Goal: Information Seeking & Learning: Understand process/instructions

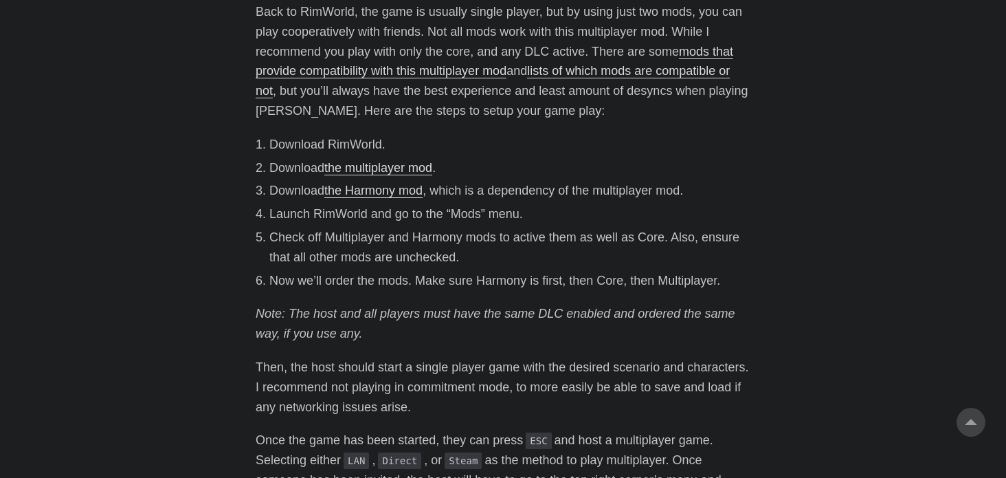
scroll to position [619, 0]
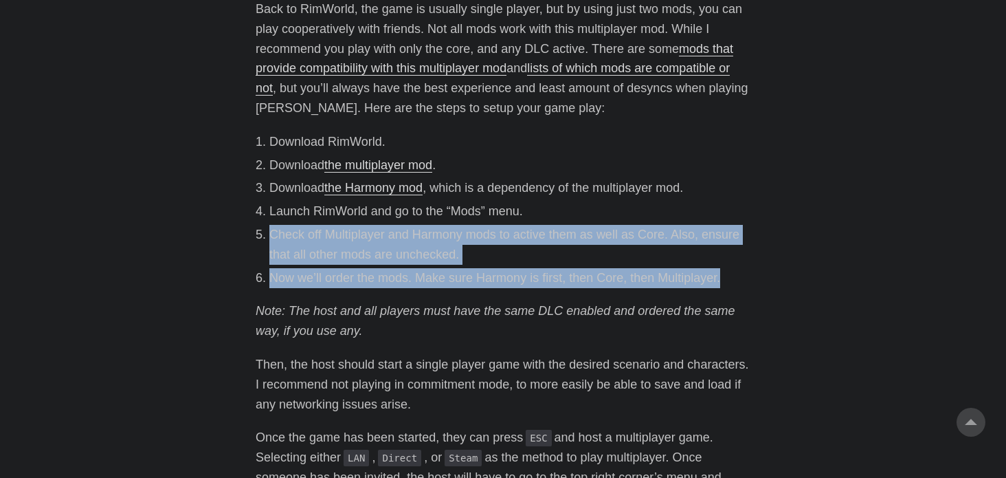
drag, startPoint x: 263, startPoint y: 234, endPoint x: 815, endPoint y: 285, distance: 554.4
click at [815, 285] on body "[PERSON_NAME] Home About Posts Tags Archive Resume" at bounding box center [503, 65] width 1006 height 1368
copy ol "Check off Multiplayer and Harmony mods to active them as well as Core. Also, en…"
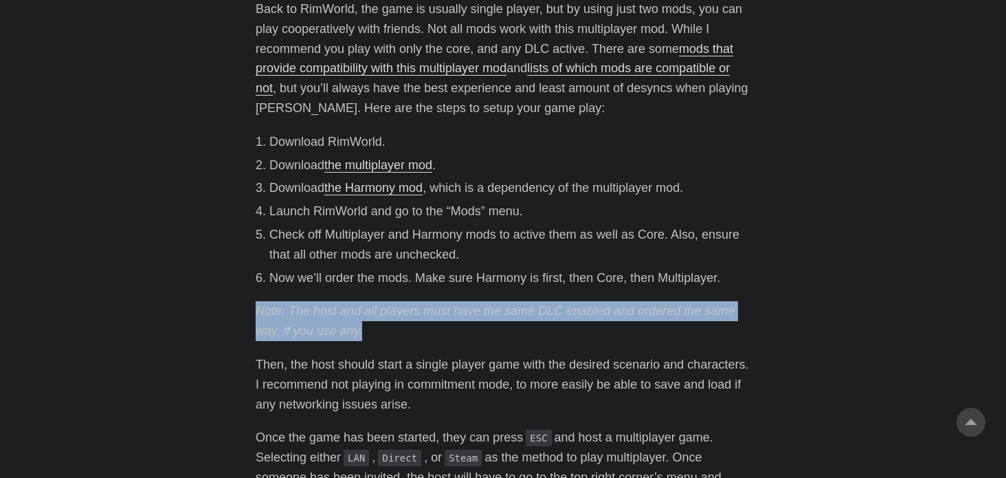
drag, startPoint x: 362, startPoint y: 337, endPoint x: 244, endPoint y: 297, distance: 124.1
click at [244, 297] on main "How To Play RimWorld Multiplayer Coop [DATE] · 2 min · [PERSON_NAME] RimWorld i…" at bounding box center [503, 65] width 528 height 1285
copy em "Note: The host and all players must have the same DLC enabled and ordered the s…"
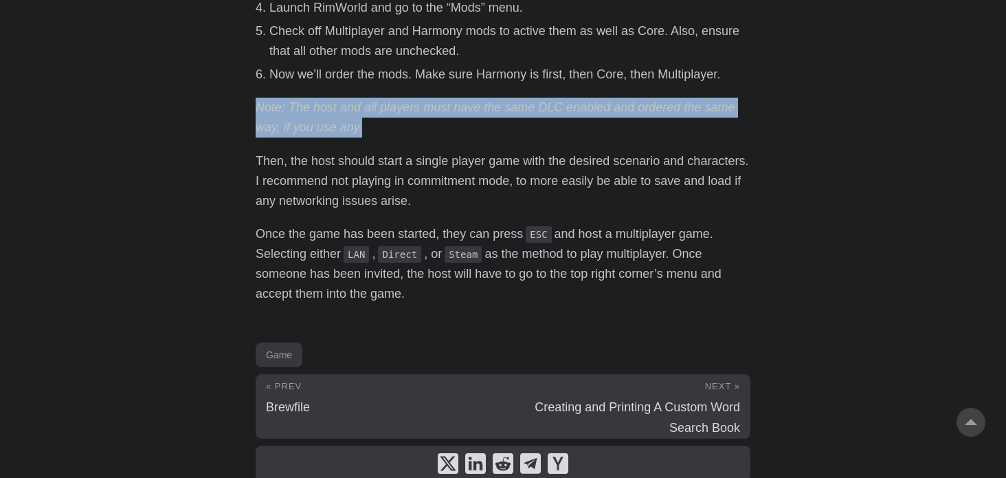
scroll to position [825, 0]
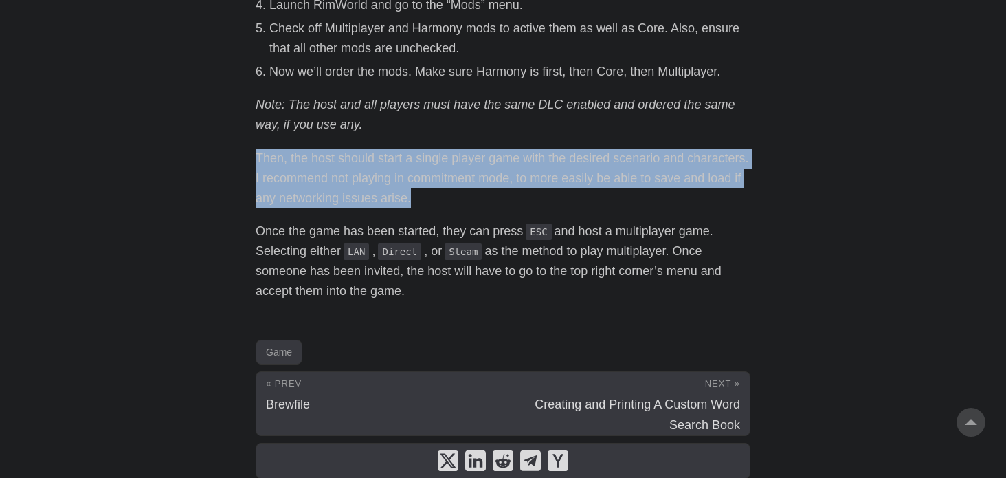
drag, startPoint x: 257, startPoint y: 157, endPoint x: 456, endPoint y: 206, distance: 204.7
copy p "Then, the host should start a single player game with the desired scenario and …"
drag, startPoint x: 248, startPoint y: 225, endPoint x: 448, endPoint y: 298, distance: 212.2
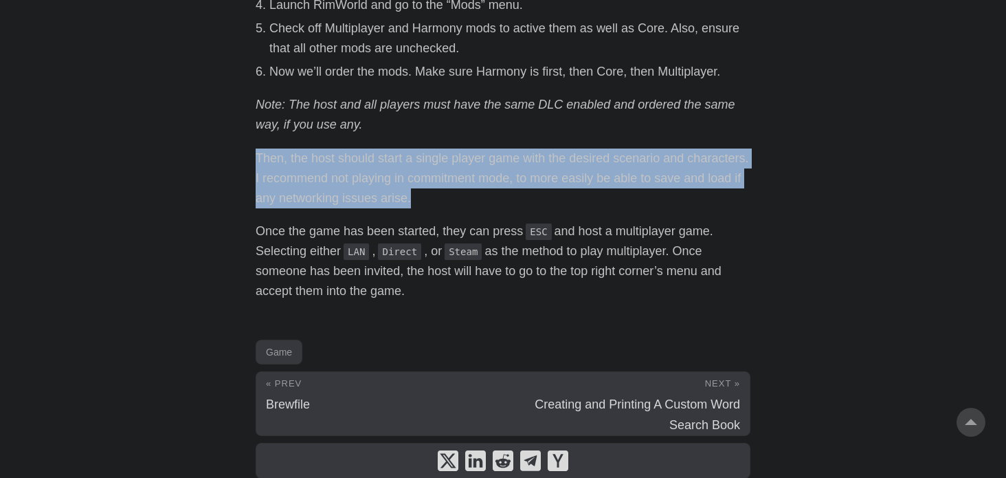
copy p "Once the game has been started, they can press ESC and host a multiplayer game.…"
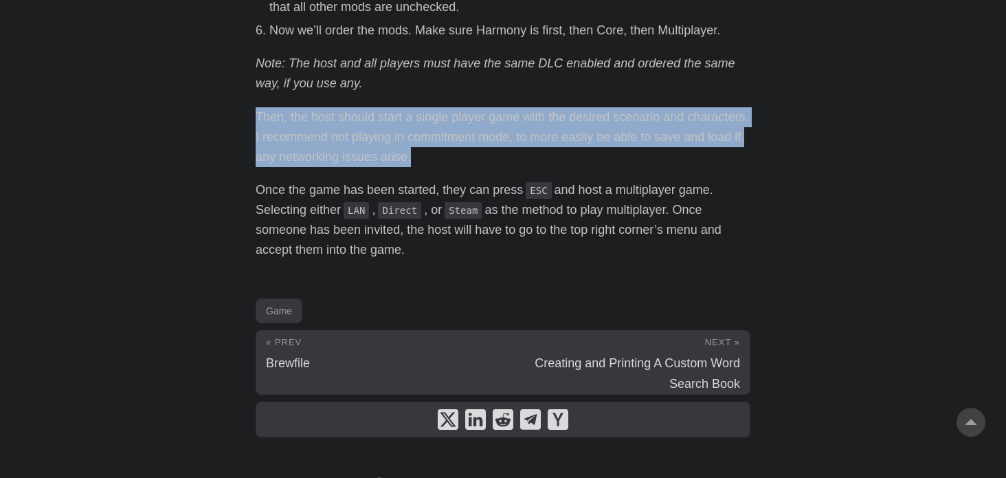
scroll to position [888, 0]
